Goal: Task Accomplishment & Management: Manage account settings

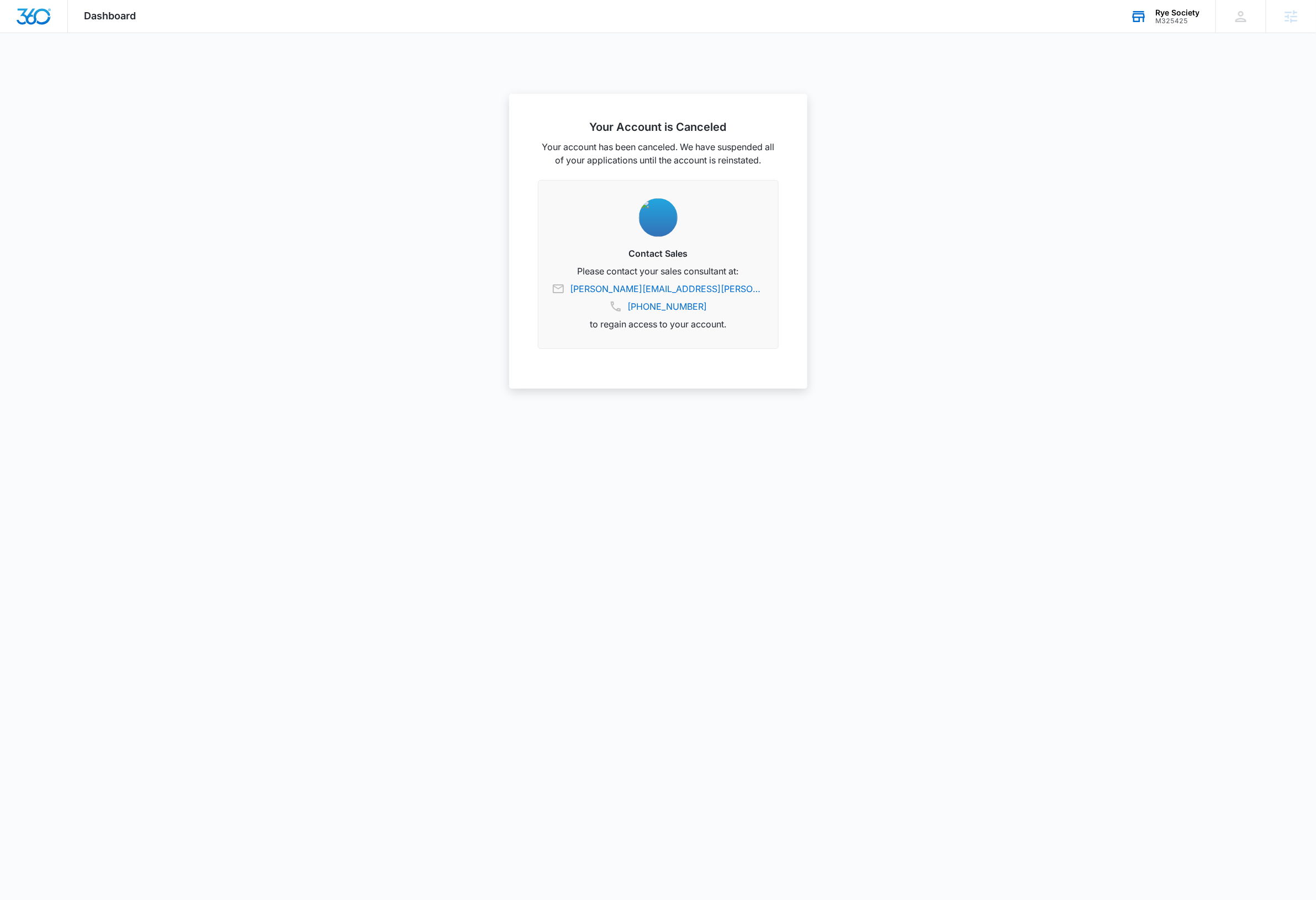
click at [1180, 19] on div "M325425" at bounding box center [1178, 21] width 44 height 8
click at [1127, 90] on input "text" at bounding box center [1110, 84] width 166 height 22
type input "M337475"
click at [1113, 113] on span "Copoco's Honey" at bounding box center [1089, 113] width 64 height 9
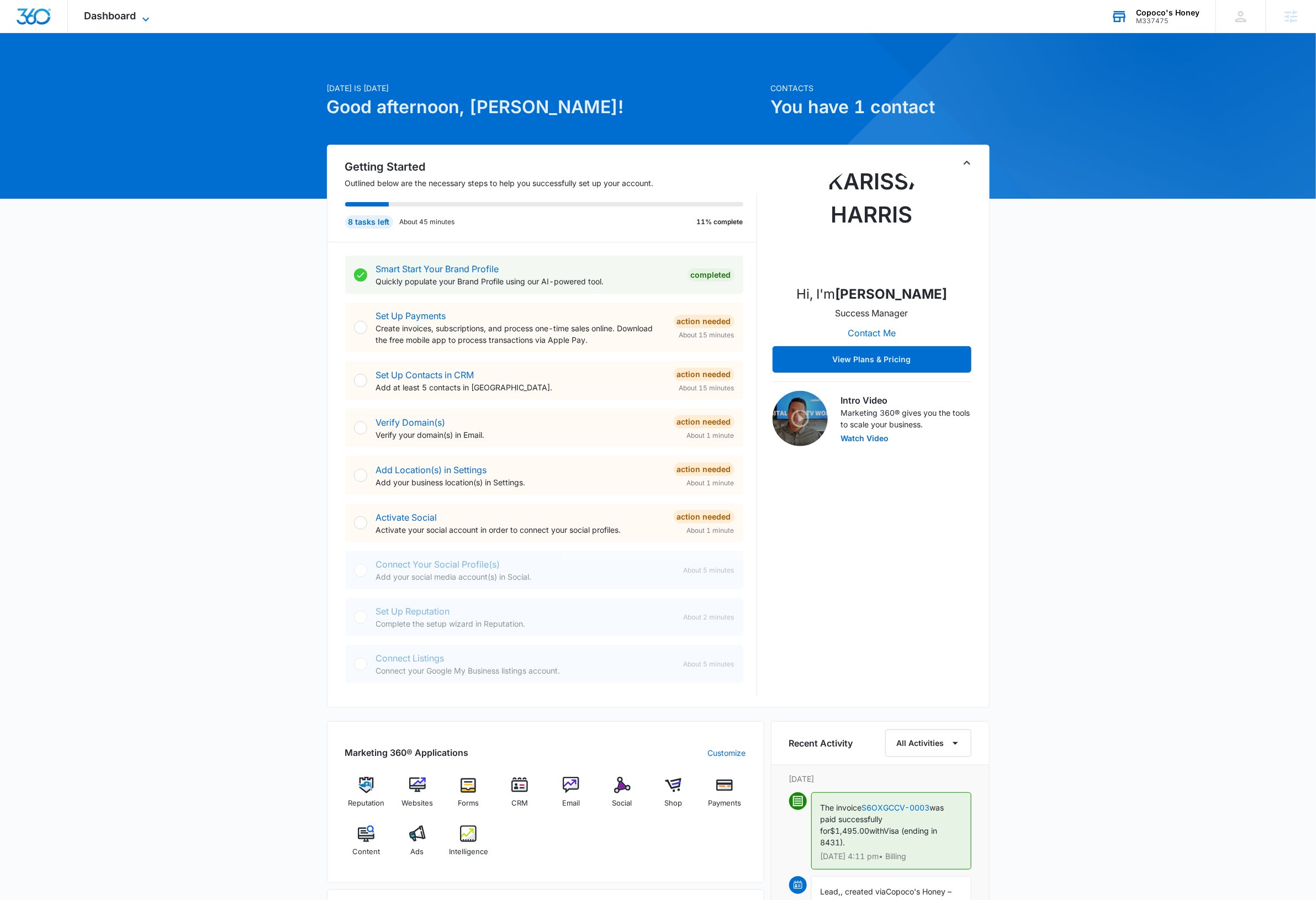
click at [141, 14] on icon at bounding box center [145, 19] width 13 height 13
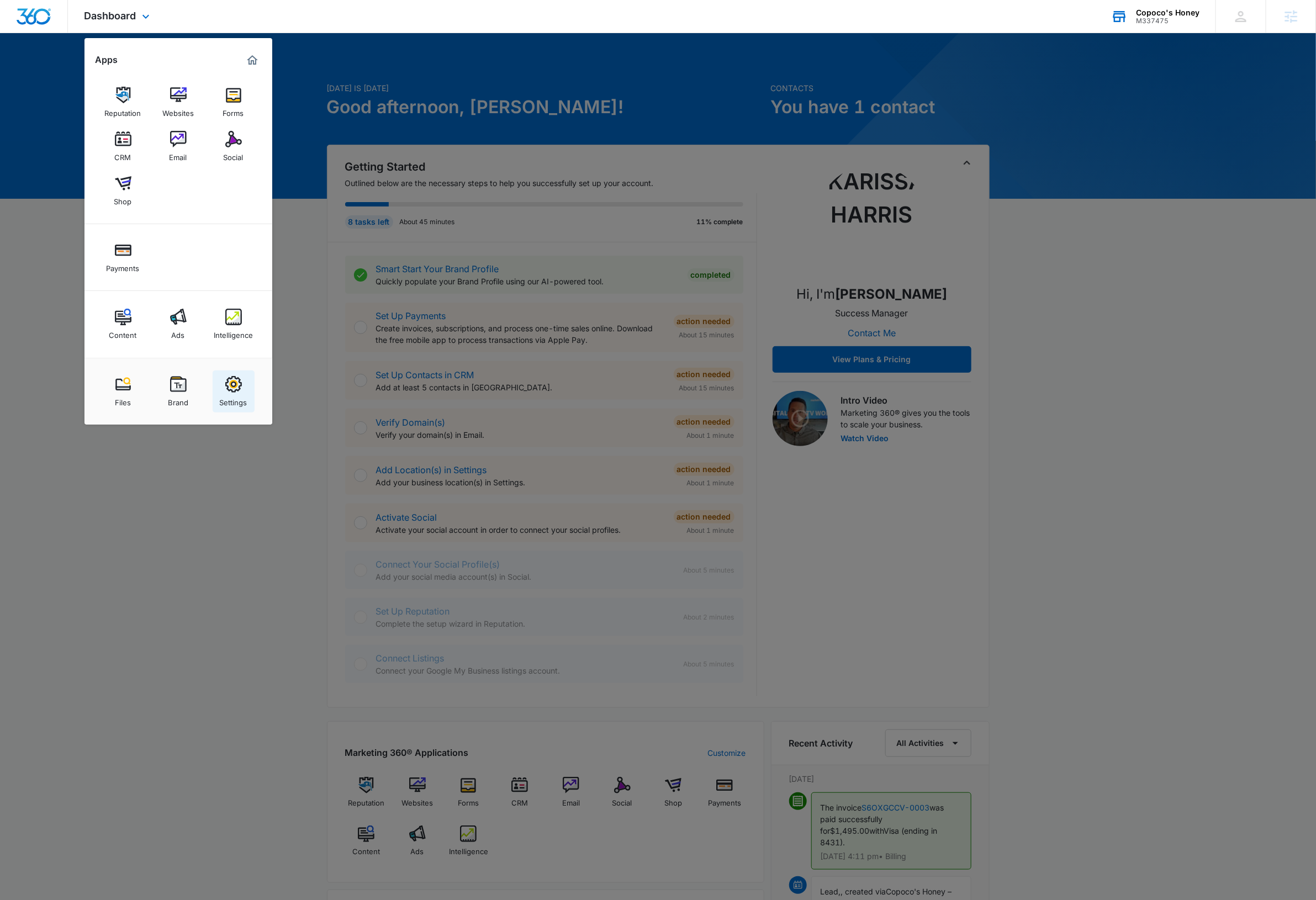
click at [231, 393] on div "Settings" at bounding box center [234, 399] width 28 height 14
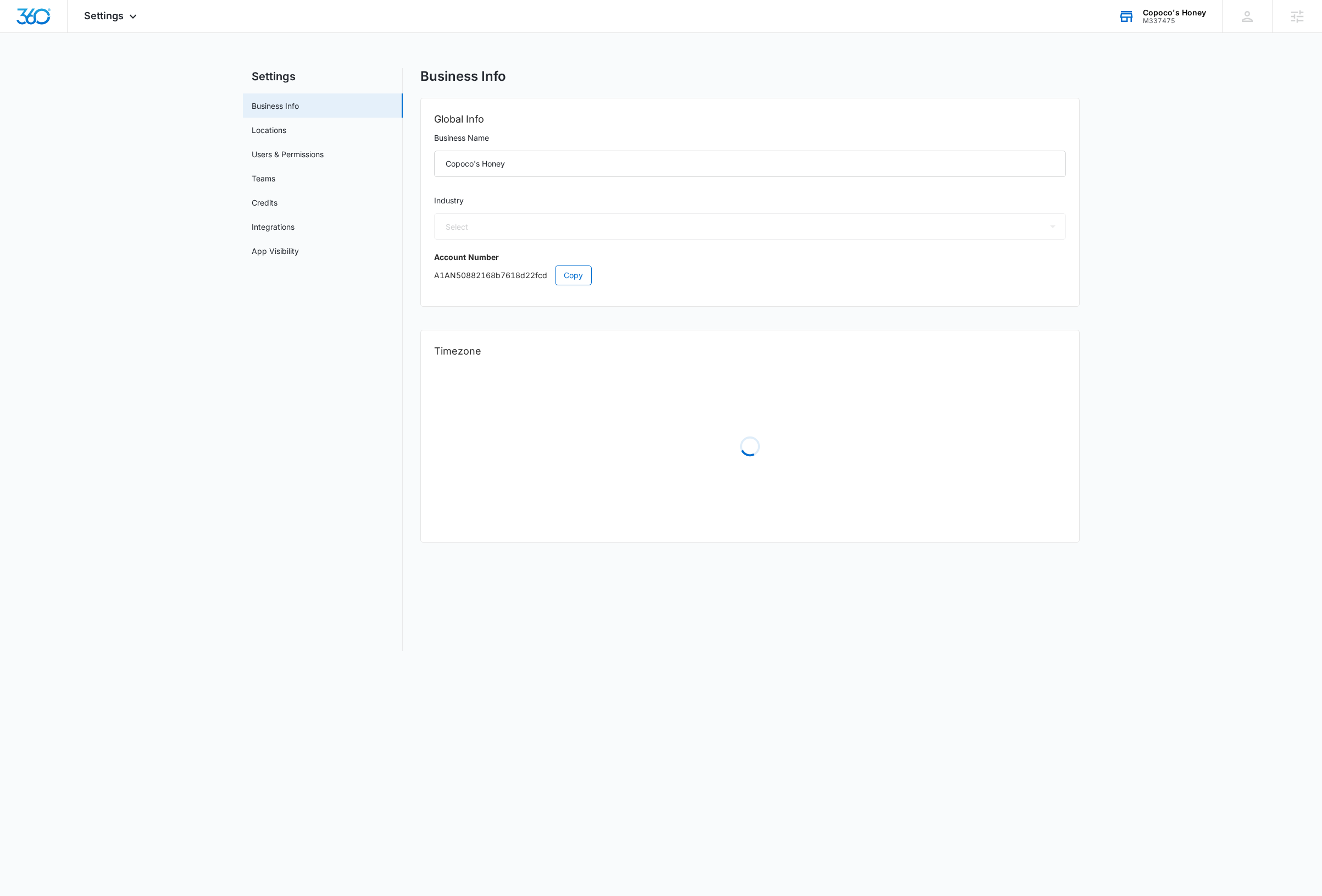
select select "12"
select select "US"
select select "America/[GEOGRAPHIC_DATA]"
click at [289, 154] on link "Users & Permissions" at bounding box center [287, 154] width 72 height 12
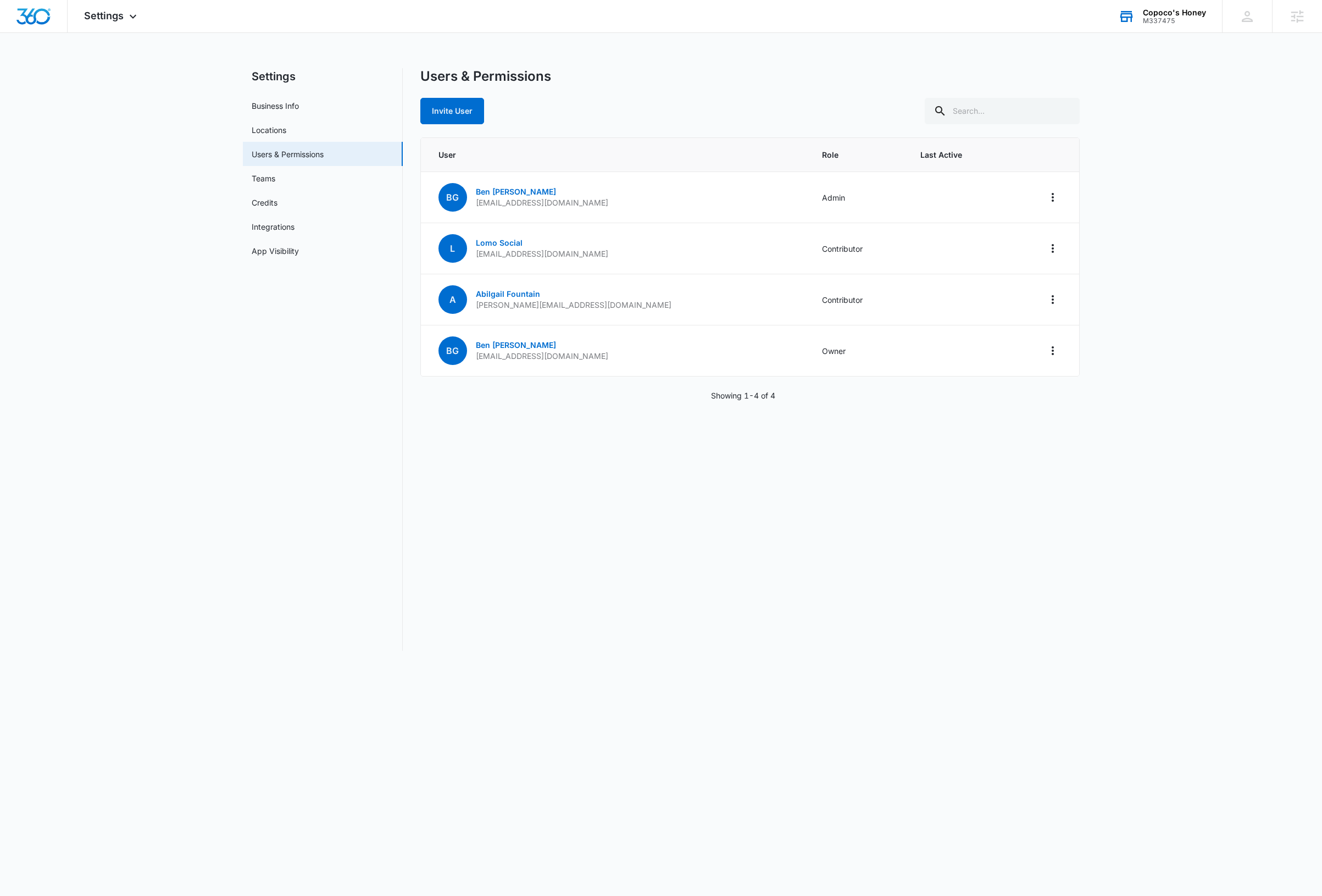
click at [793, 532] on div "Users & Permissions Invite User User Role Last Active BG [PERSON_NAME] [EMAIL_A…" at bounding box center [750, 359] width 660 height 582
click at [494, 241] on link "Lomo Social" at bounding box center [499, 242] width 47 height 9
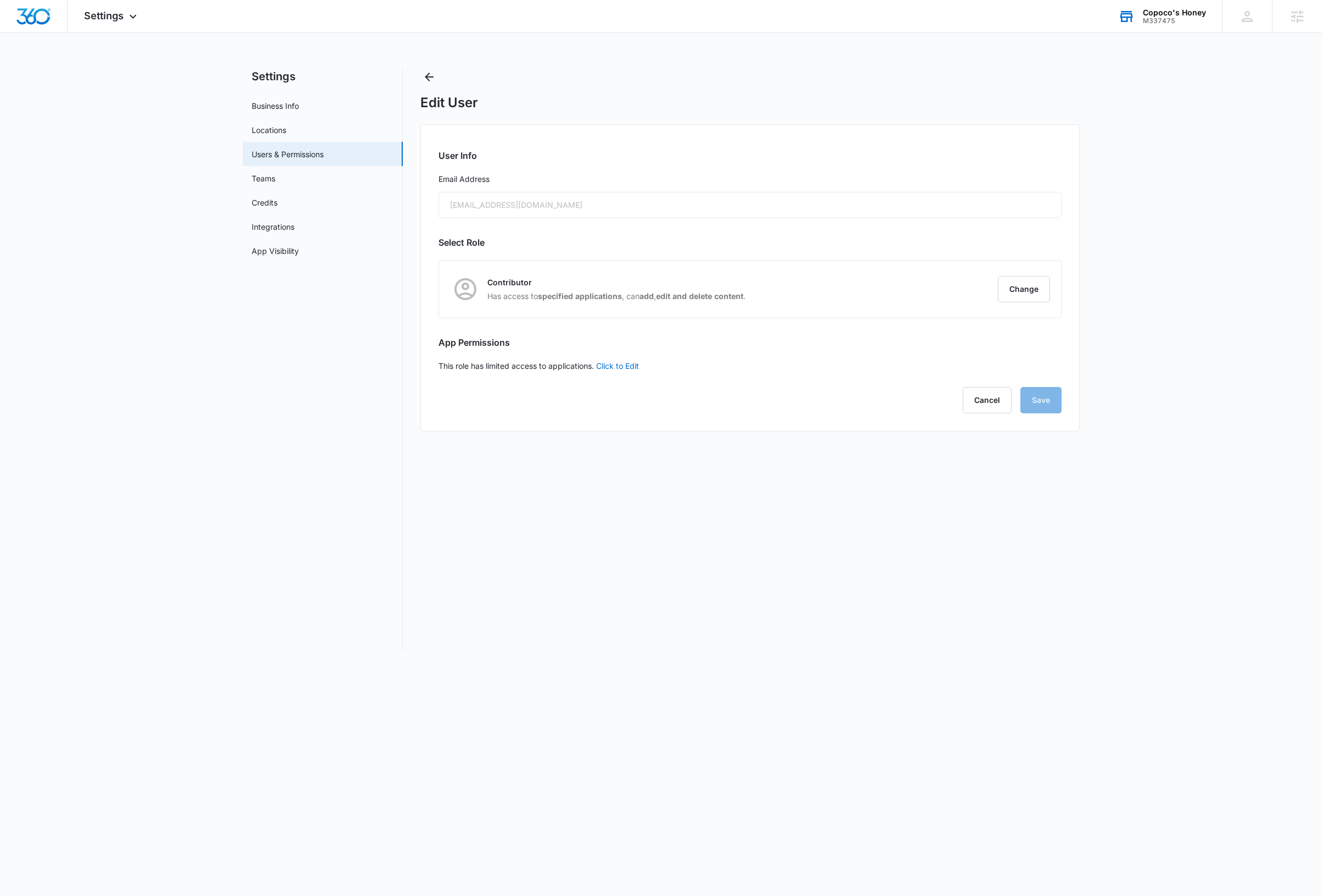
click at [527, 208] on div "[EMAIL_ADDRESS][DOMAIN_NAME]" at bounding box center [750, 205] width 623 height 26
click at [486, 204] on div "[EMAIL_ADDRESS][DOMAIN_NAME]" at bounding box center [750, 205] width 623 height 26
click at [302, 154] on link "Users & Permissions" at bounding box center [287, 154] width 72 height 12
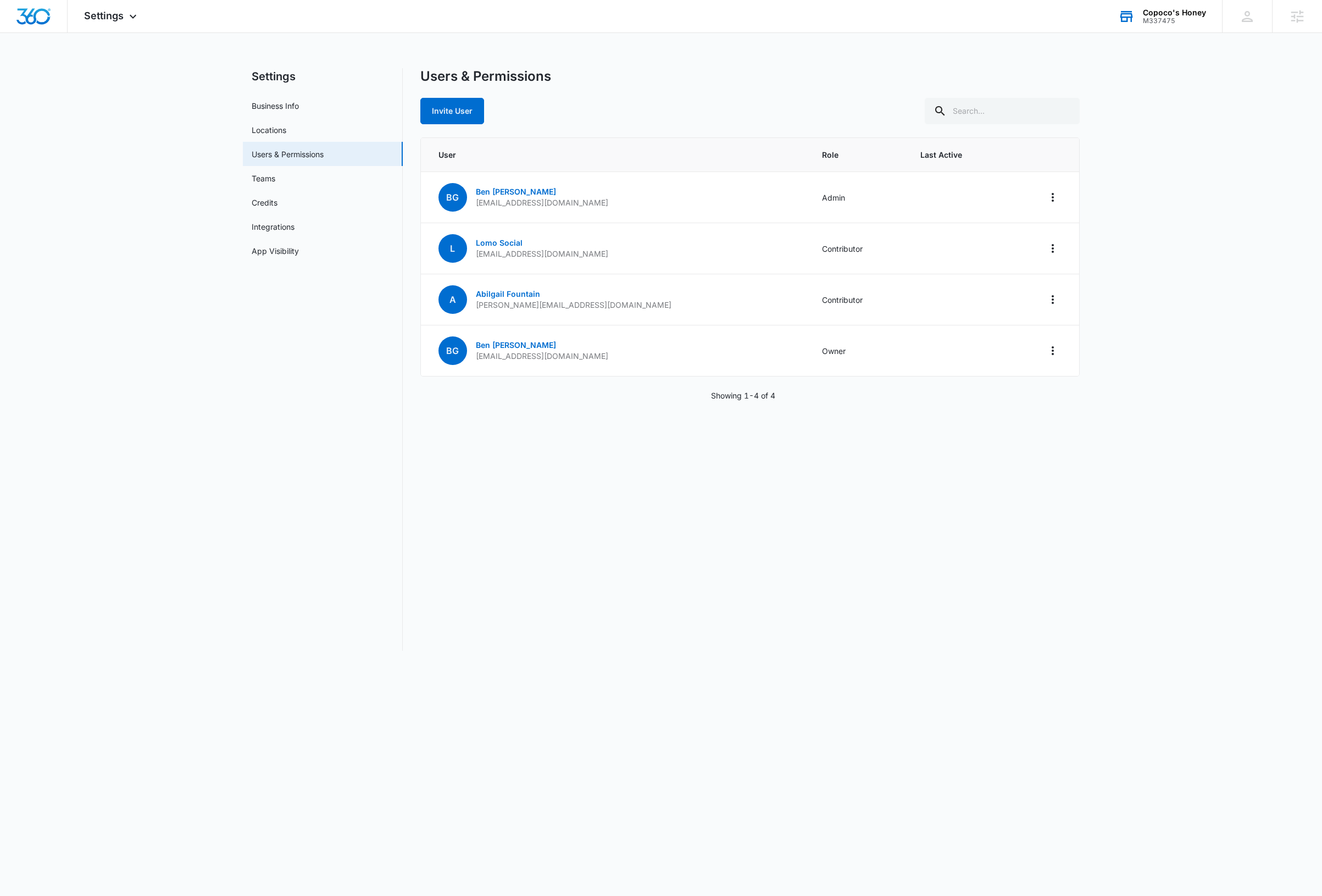
click at [317, 403] on nav "Settings Business Info Locations Users & Permissions Teams Credits Integrations…" at bounding box center [323, 359] width 160 height 582
click at [506, 192] on link "[PERSON_NAME]" at bounding box center [516, 191] width 80 height 9
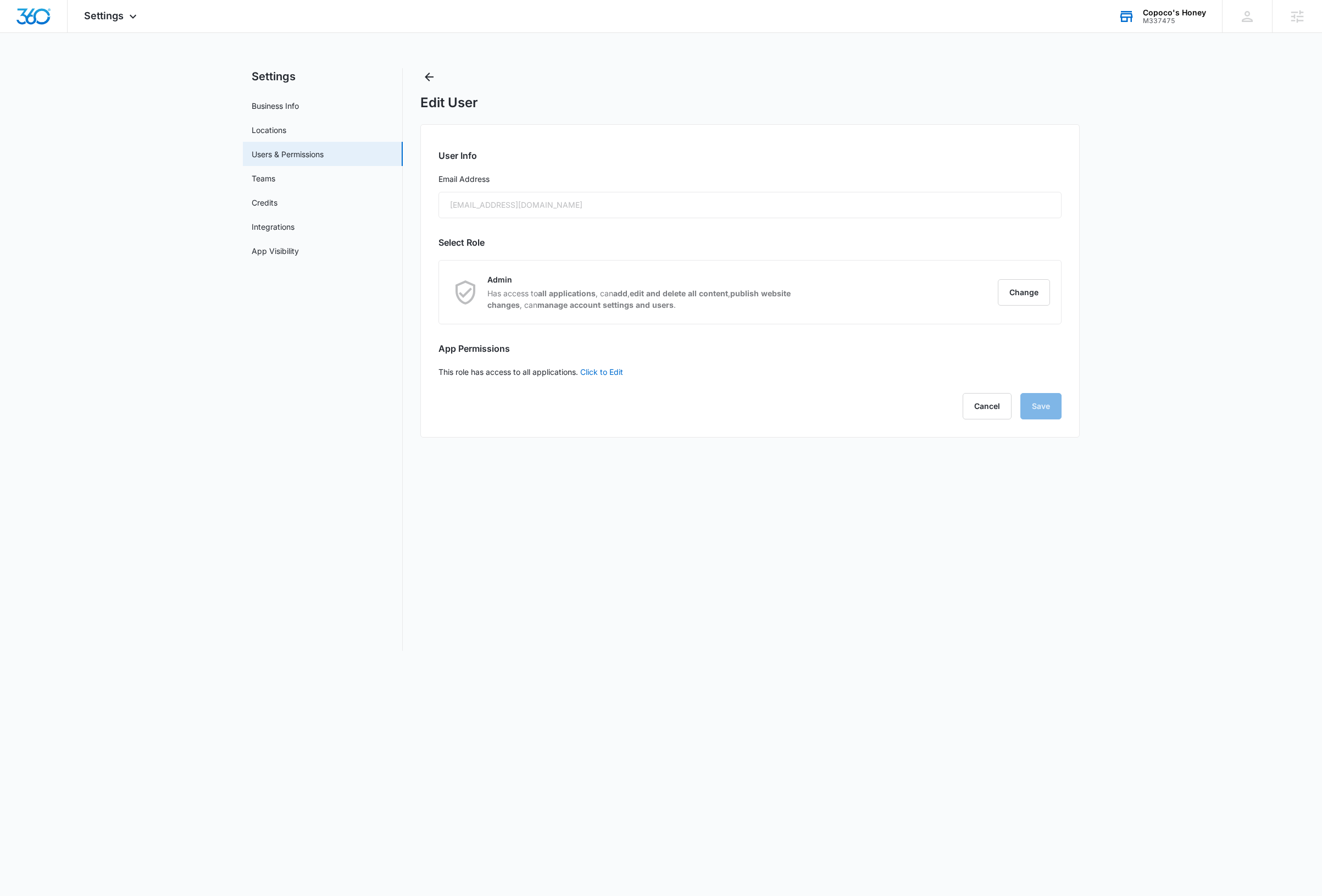
click at [534, 207] on div "[EMAIL_ADDRESS][DOMAIN_NAME]" at bounding box center [750, 205] width 623 height 26
click at [304, 154] on link "Users & Permissions" at bounding box center [287, 154] width 72 height 12
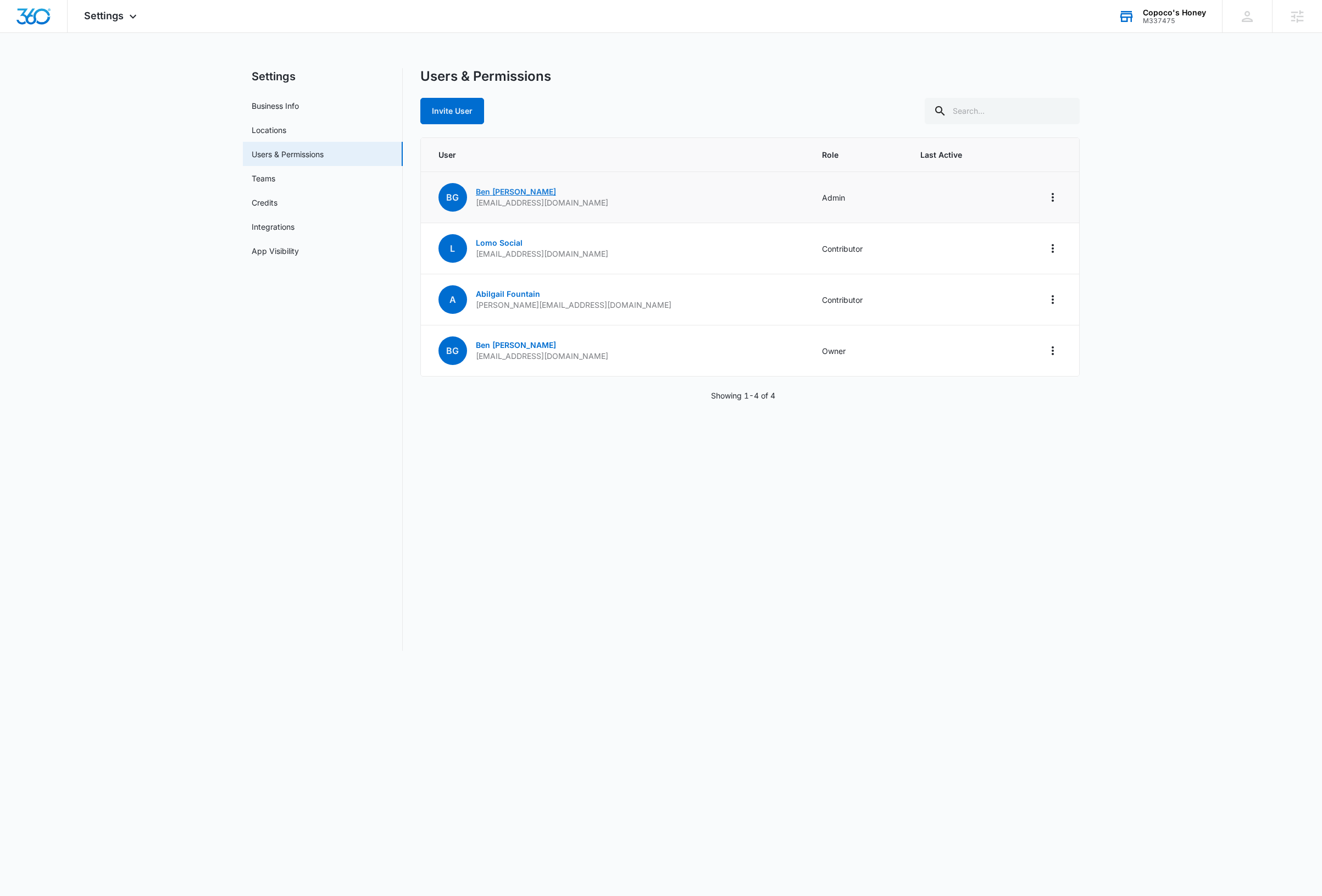
click at [499, 192] on link "[PERSON_NAME]" at bounding box center [516, 191] width 80 height 9
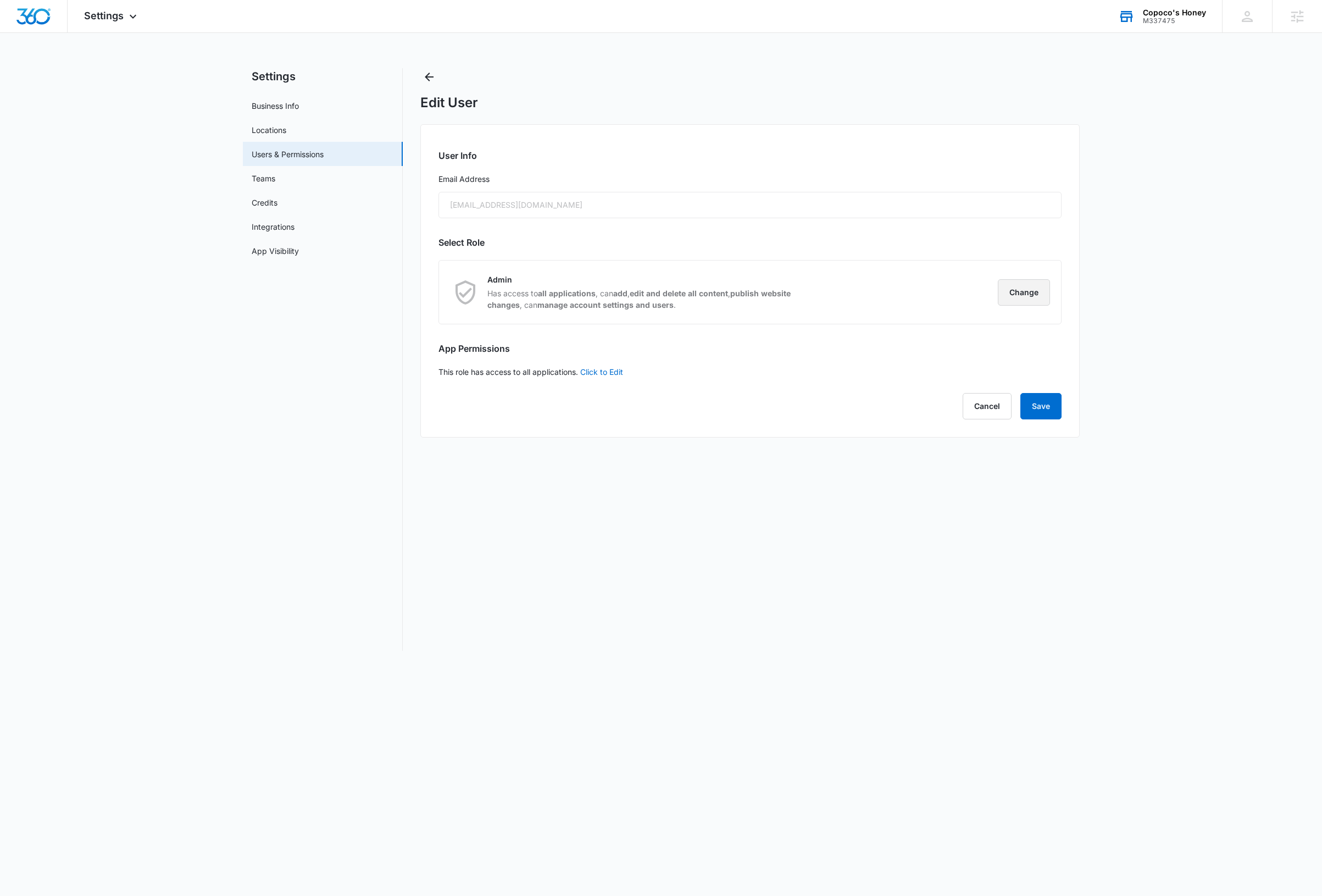
click at [1018, 288] on button "Change" at bounding box center [1024, 292] width 52 height 26
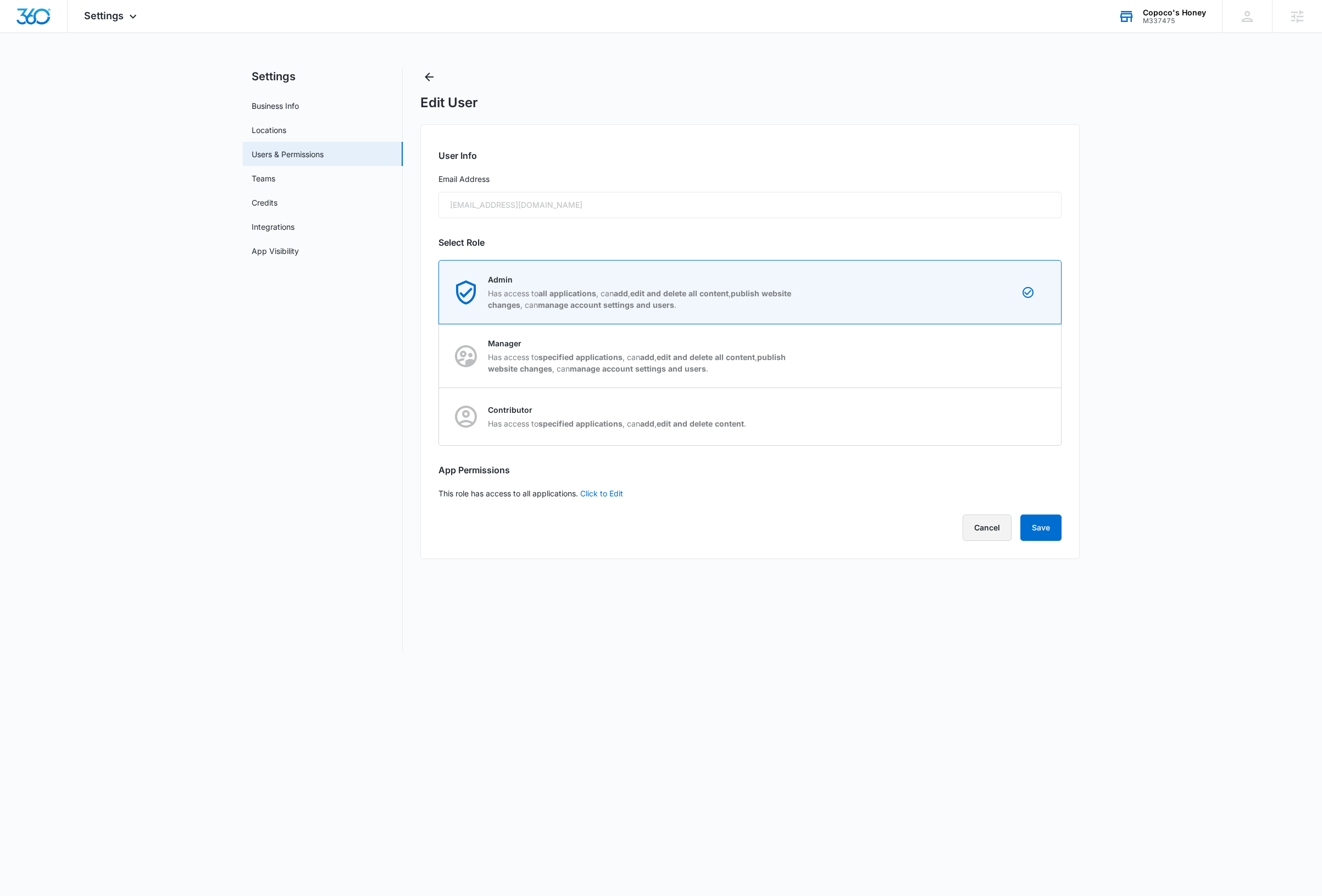
click at [968, 523] on button "Cancel" at bounding box center [988, 528] width 49 height 26
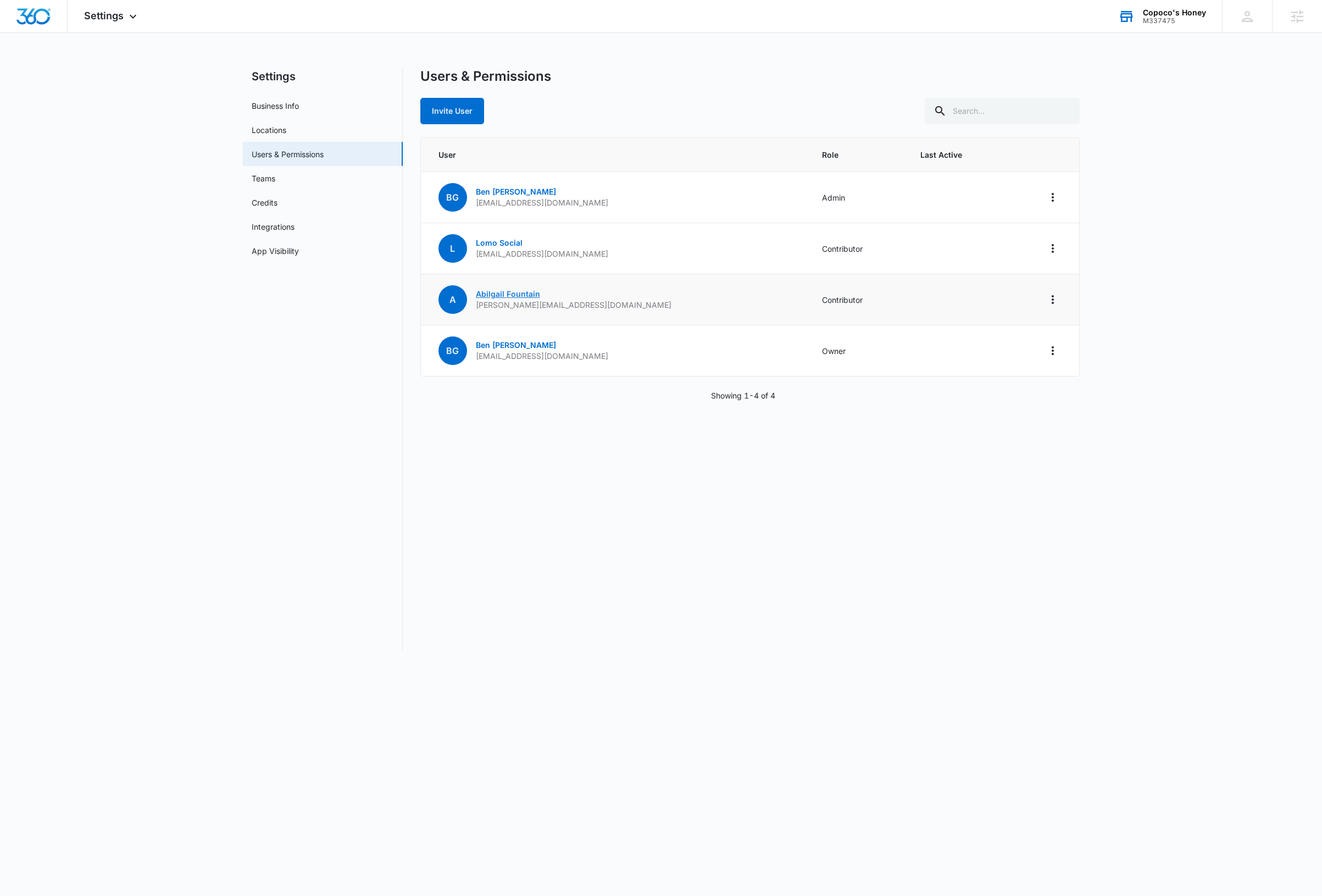
click at [505, 292] on link "[PERSON_NAME]" at bounding box center [508, 293] width 65 height 9
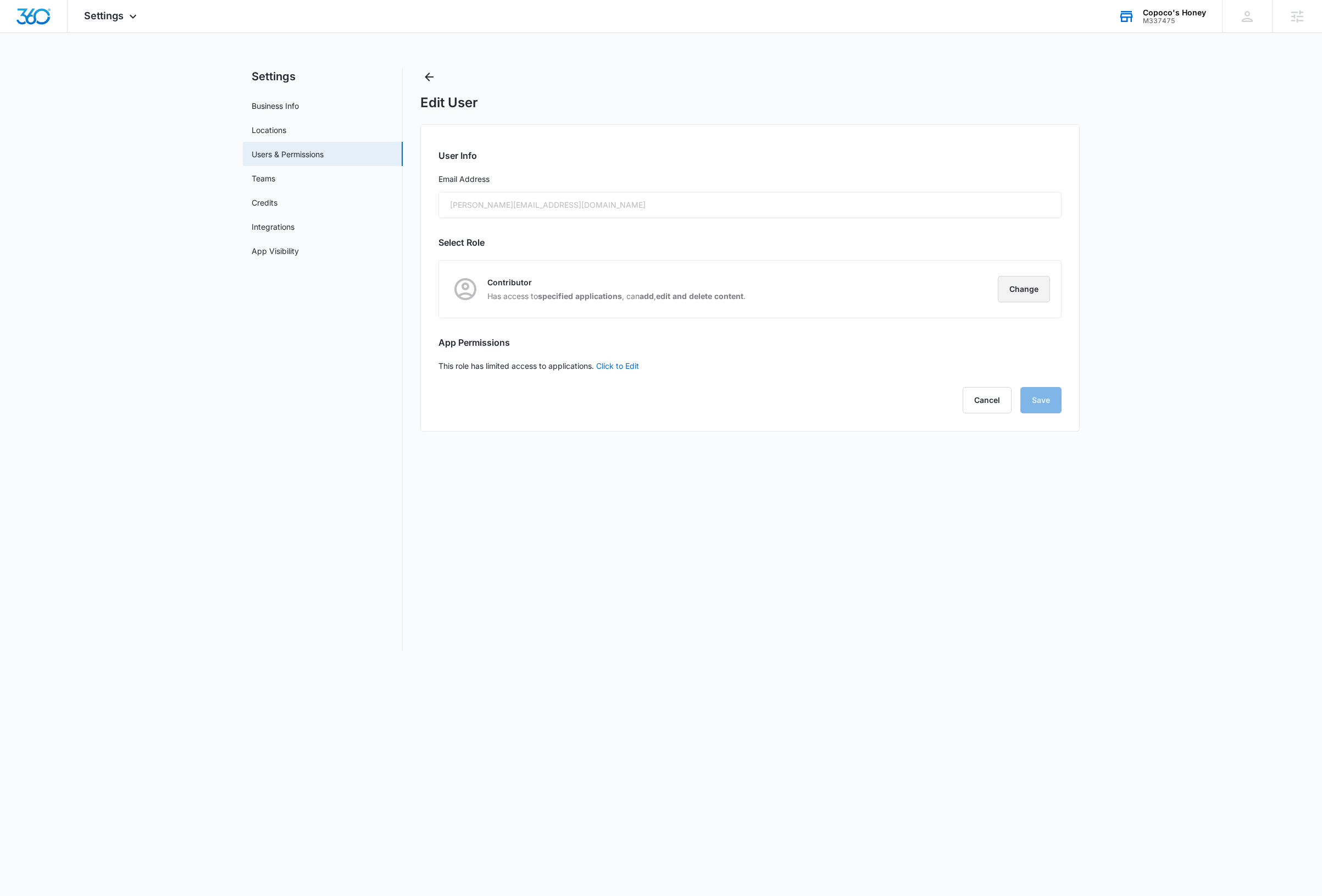
click at [1028, 287] on button "Change" at bounding box center [1024, 289] width 52 height 26
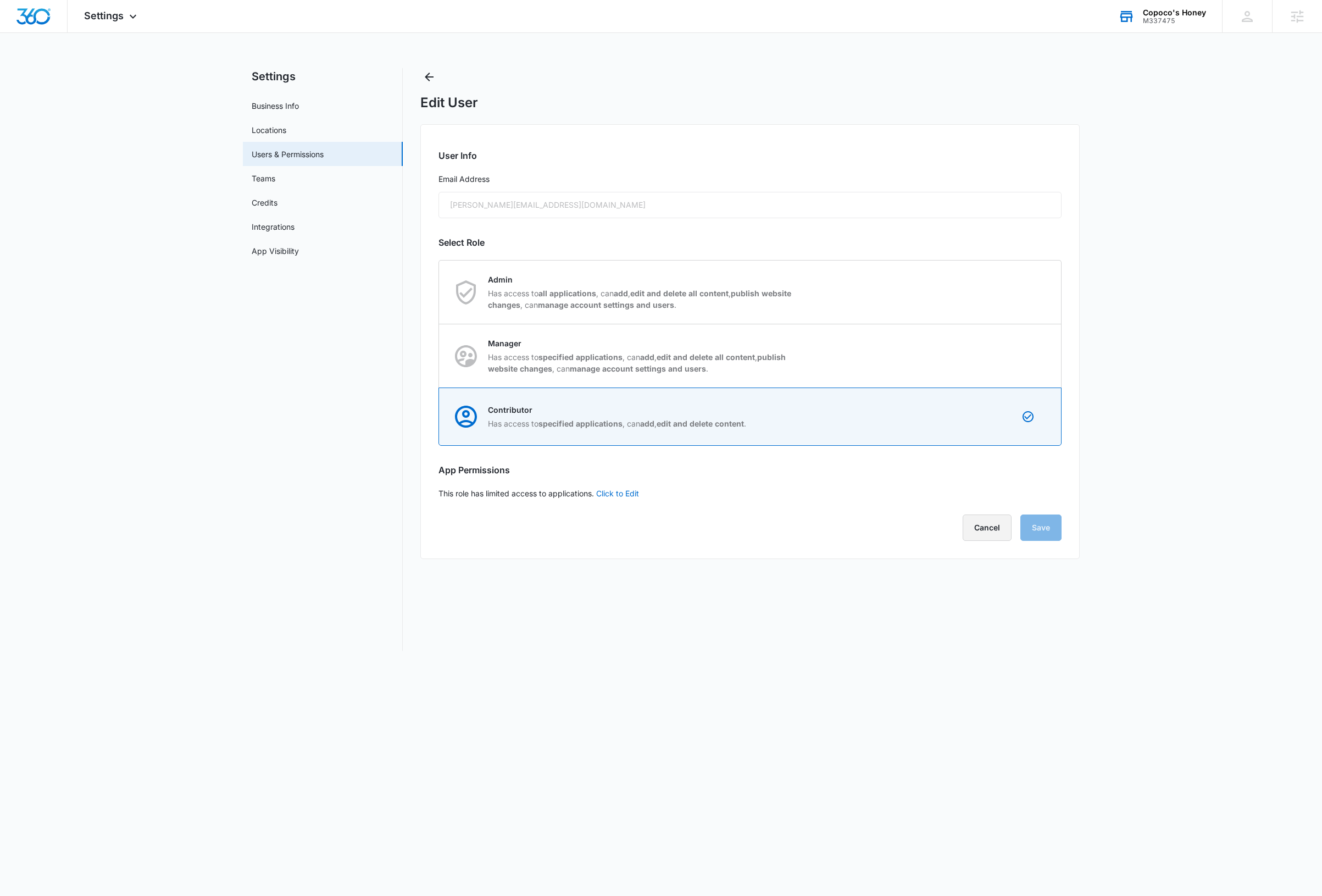
click at [994, 527] on button "Cancel" at bounding box center [988, 528] width 49 height 26
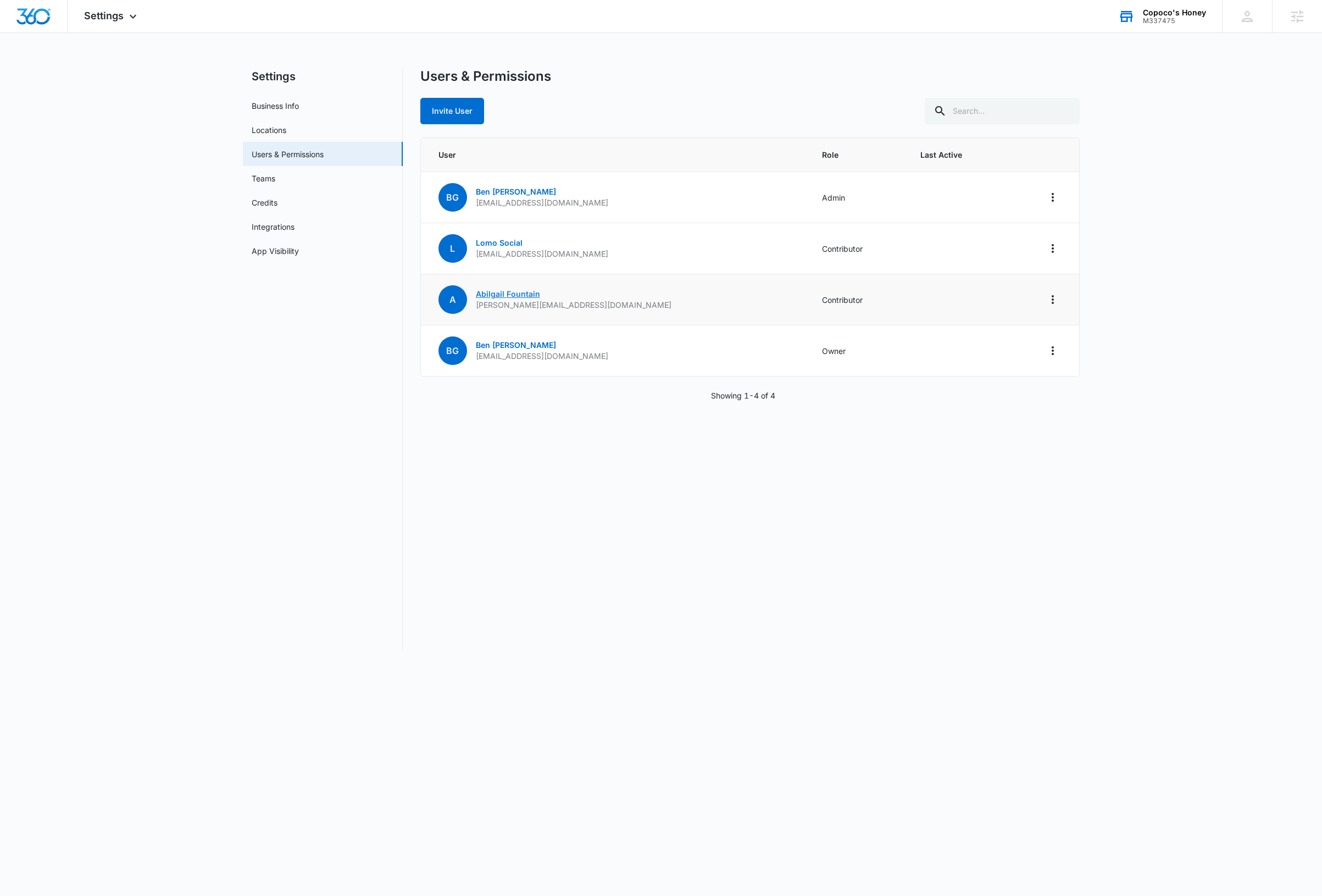
click at [517, 295] on link "[PERSON_NAME]" at bounding box center [508, 293] width 65 height 9
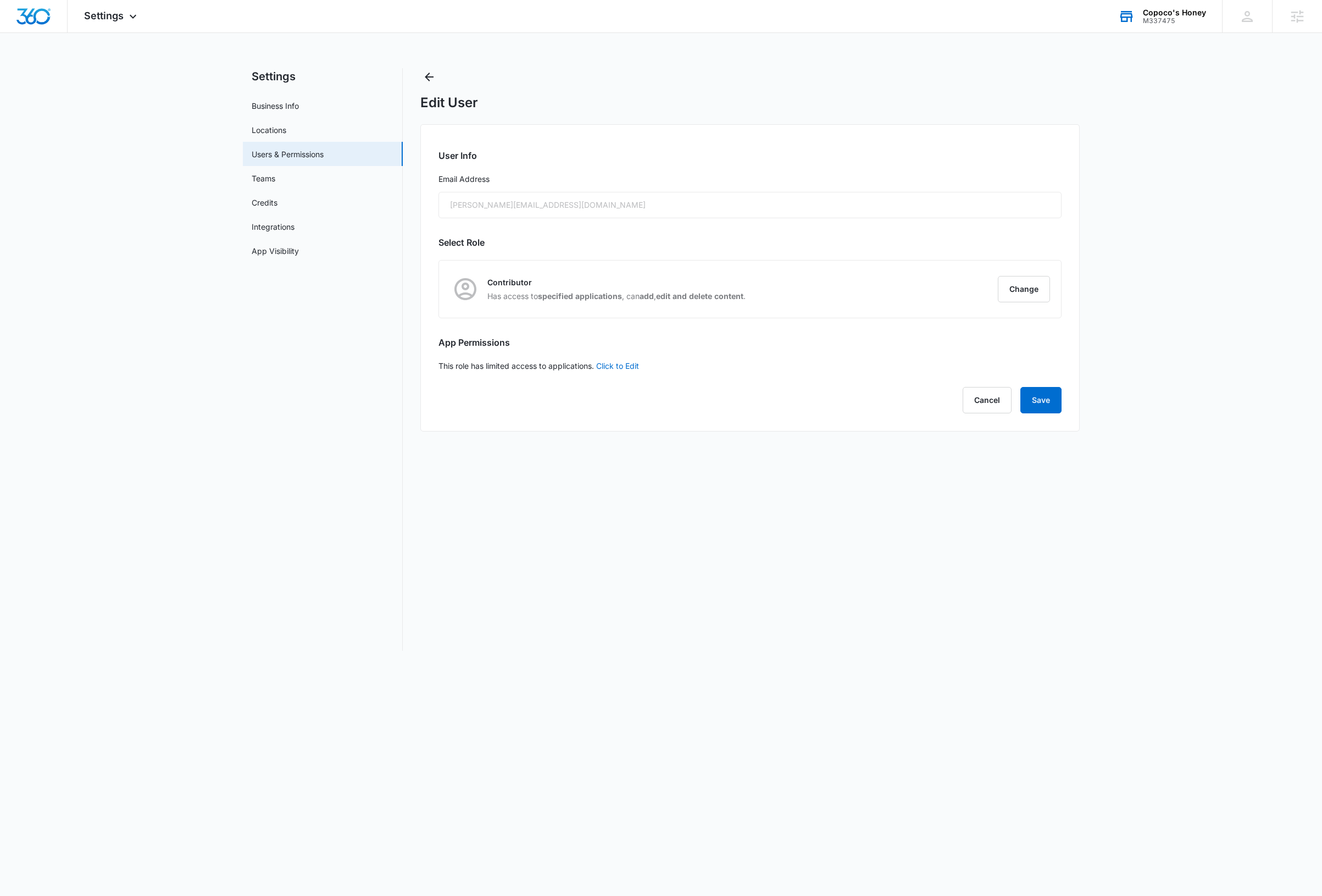
click at [562, 201] on div "[PERSON_NAME][EMAIL_ADDRESS][DOMAIN_NAME]" at bounding box center [750, 205] width 623 height 26
click at [34, 17] on img "Dashboard" at bounding box center [33, 16] width 35 height 17
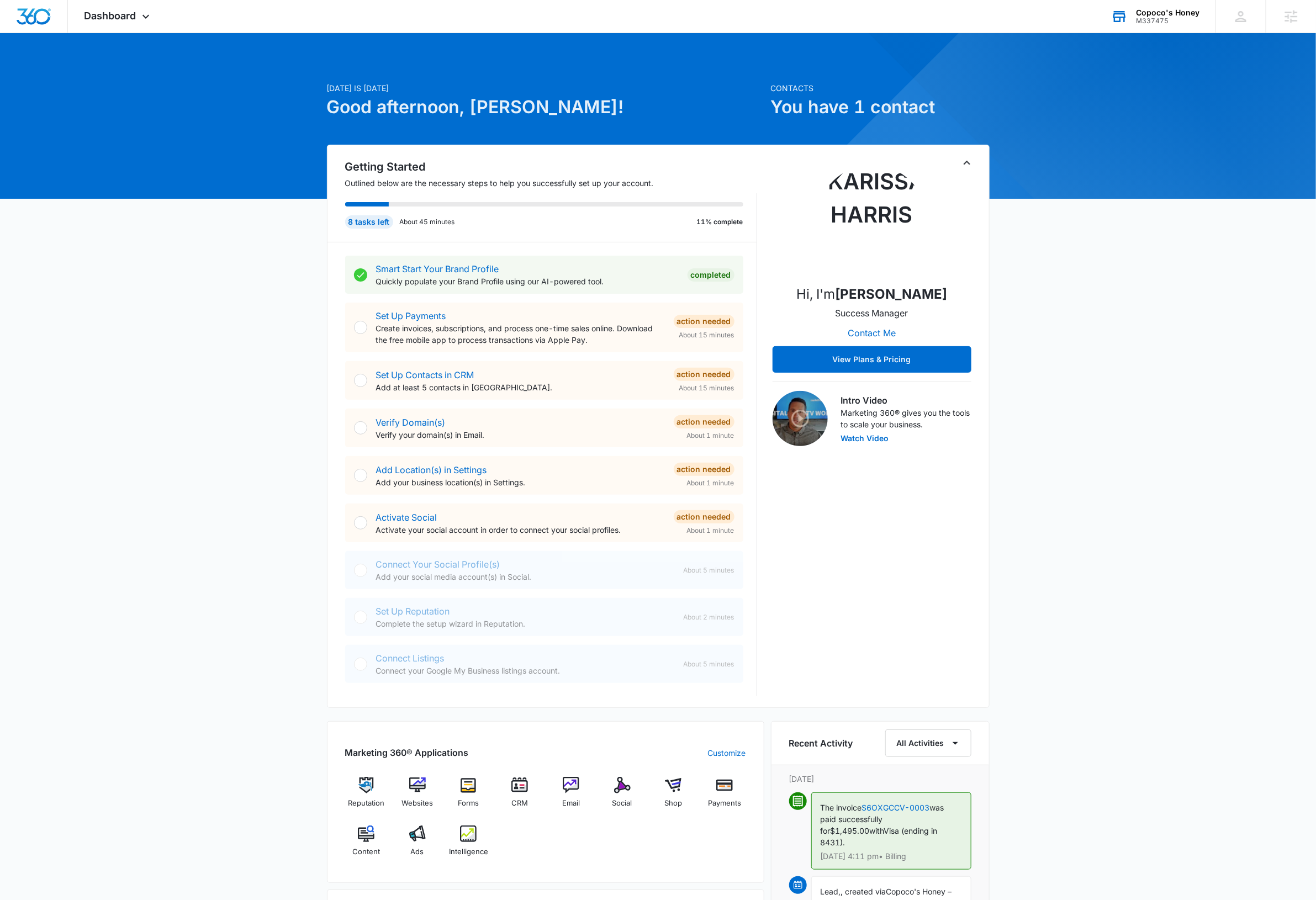
click at [1146, 368] on div "[DATE] is [DATE] Good afternoon, [PERSON_NAME]! Contacts You have 1 contact Get…" at bounding box center [658, 680] width 1316 height 1267
click at [30, 20] on img "Dashboard" at bounding box center [33, 16] width 35 height 17
click at [968, 166] on icon "Toggle Collapse" at bounding box center [966, 162] width 13 height 13
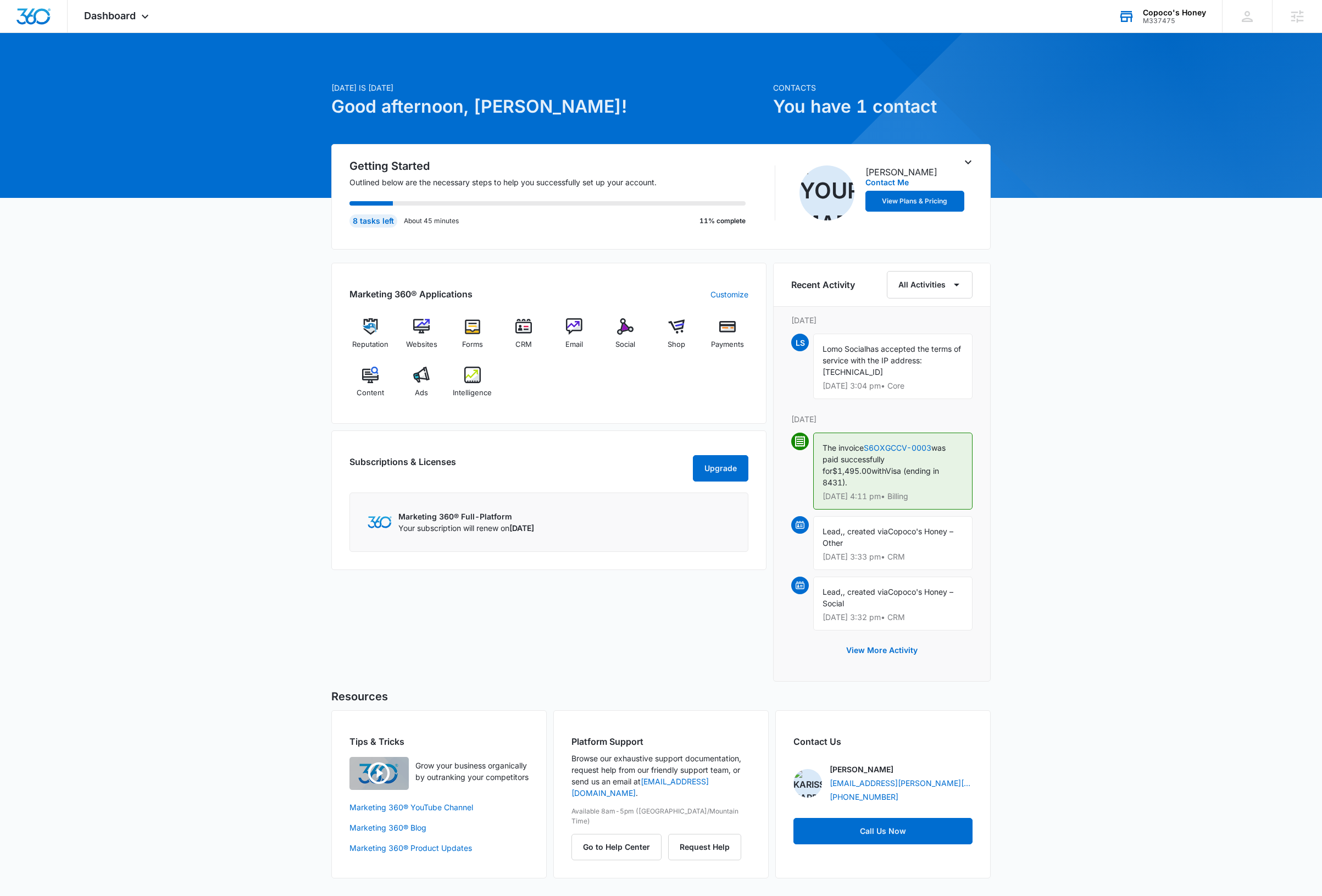
click at [184, 442] on div "[DATE] is [DATE] Good afternoon, [PERSON_NAME]! Contacts You have 1 contact Get…" at bounding box center [661, 469] width 1322 height 845
